Goal: Task Accomplishment & Management: Manage account settings

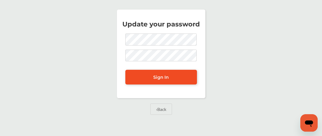
click at [178, 78] on link "Sign In" at bounding box center [161, 77] width 72 height 15
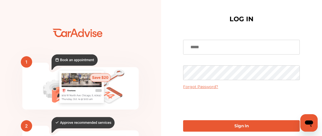
click at [216, 46] on input at bounding box center [241, 47] width 117 height 15
click at [235, 128] on b "Sign In" at bounding box center [242, 125] width 14 height 5
click at [231, 49] on input "**********" at bounding box center [241, 47] width 117 height 15
type input "*"
type input "**********"
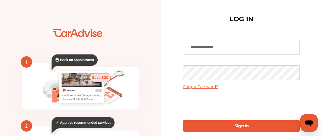
click at [229, 128] on link "Sign In" at bounding box center [241, 125] width 117 height 11
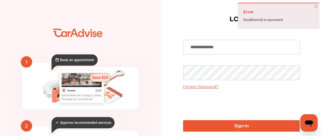
click at [229, 128] on link "Sign In" at bounding box center [241, 125] width 117 height 11
click at [209, 87] on link "Forgot Password?" at bounding box center [200, 86] width 35 height 5
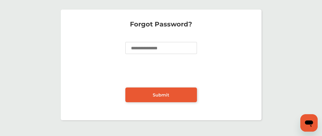
drag, startPoint x: 276, startPoint y: 37, endPoint x: 276, endPoint y: 42, distance: 5.4
click at [278, 41] on div "Forgot Password? Submit" at bounding box center [161, 64] width 320 height 121
